Goal: Task Accomplishment & Management: Use online tool/utility

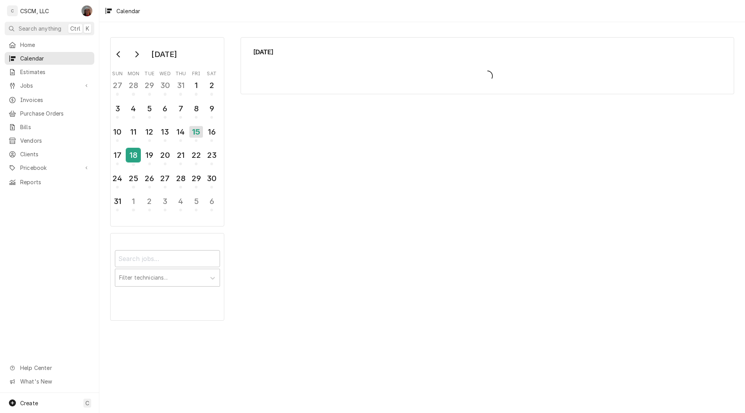
click at [130, 161] on div "18" at bounding box center [134, 155] width 14 height 13
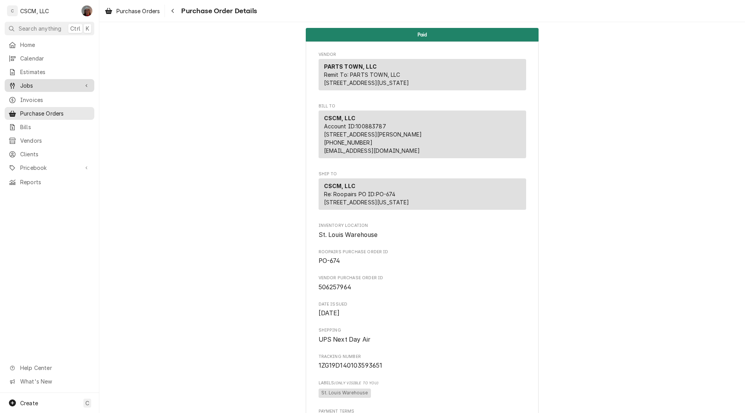
click at [29, 85] on span "Jobs" at bounding box center [49, 86] width 59 height 8
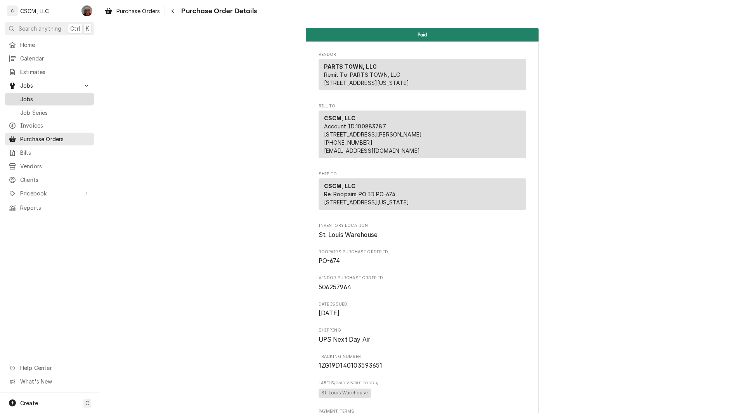
click at [35, 99] on span "Jobs" at bounding box center [55, 99] width 70 height 8
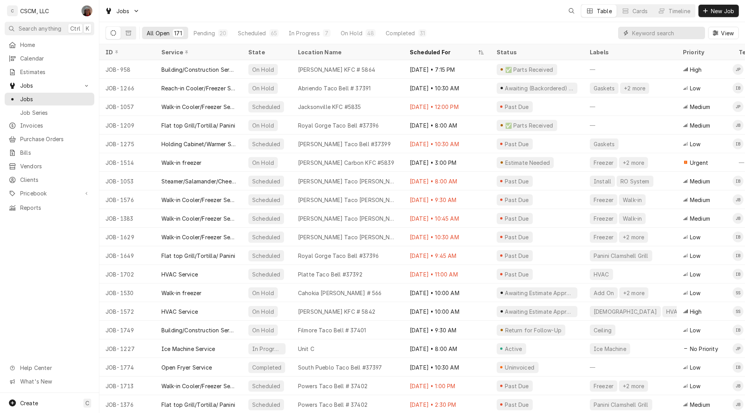
click at [636, 33] on input "Dynamic Content Wrapper" at bounding box center [666, 33] width 69 height 12
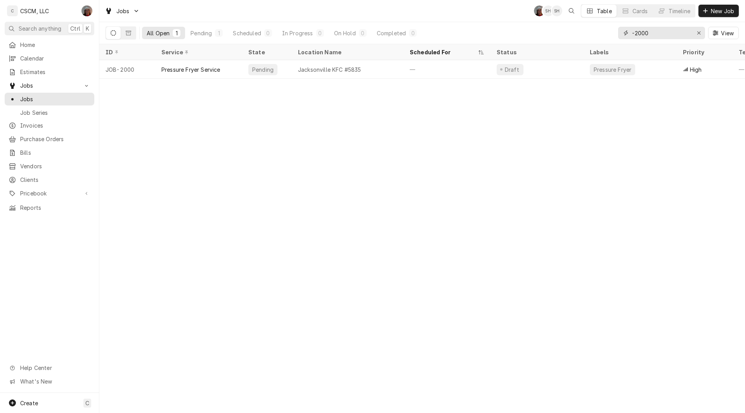
type input "-2000"
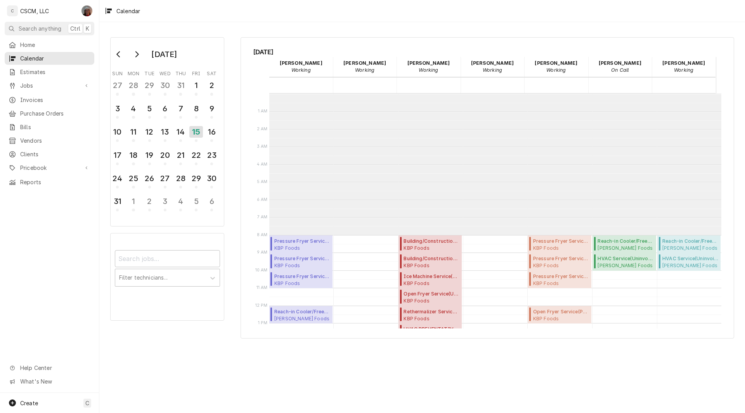
scroll to position [142, 0]
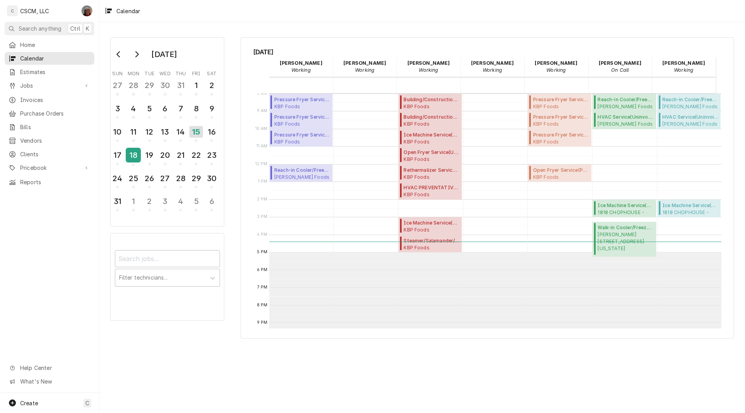
click at [132, 159] on div "18" at bounding box center [134, 155] width 14 height 13
